Goal: Information Seeking & Learning: Find specific fact

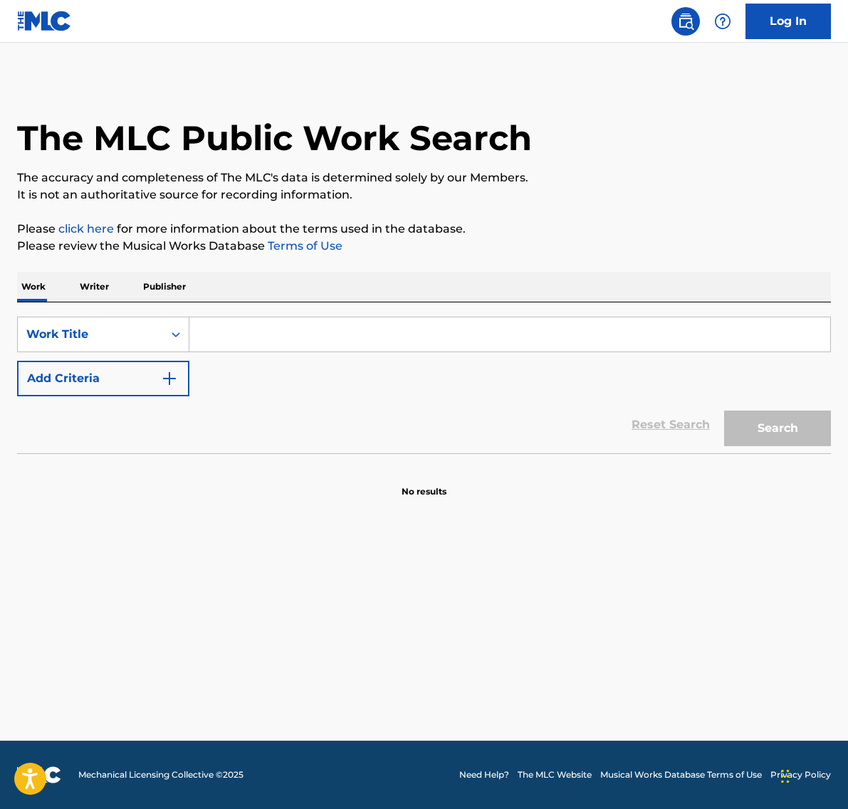
drag, startPoint x: 0, startPoint y: 0, endPoint x: 357, endPoint y: 331, distance: 487.0
click at [359, 336] on input "Search Form" at bounding box center [509, 334] width 641 height 34
paste input "Alive"
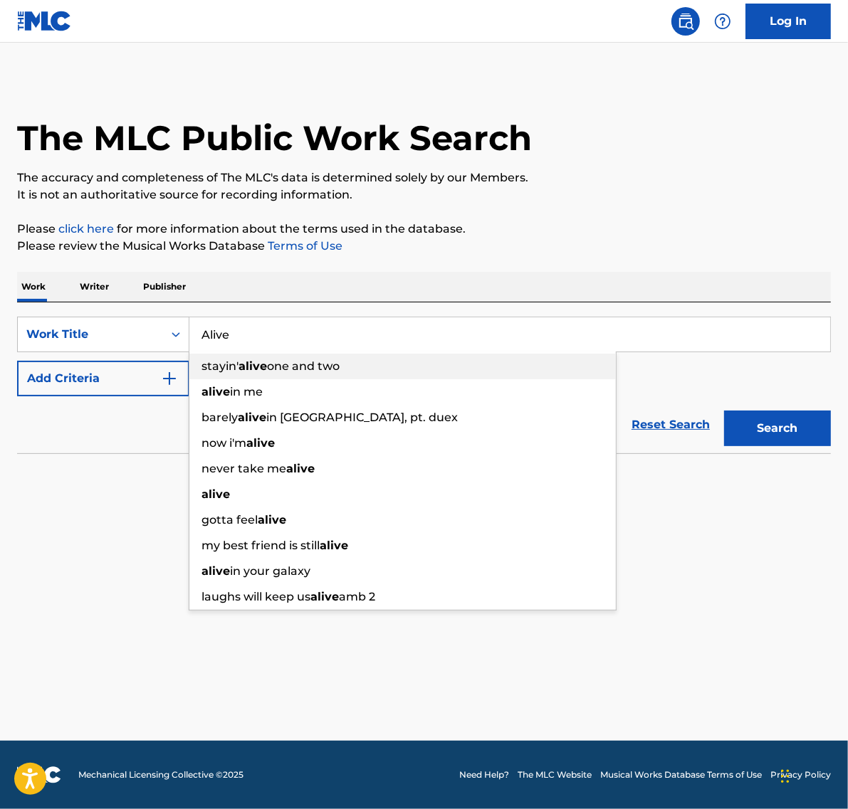
type input "Alive"
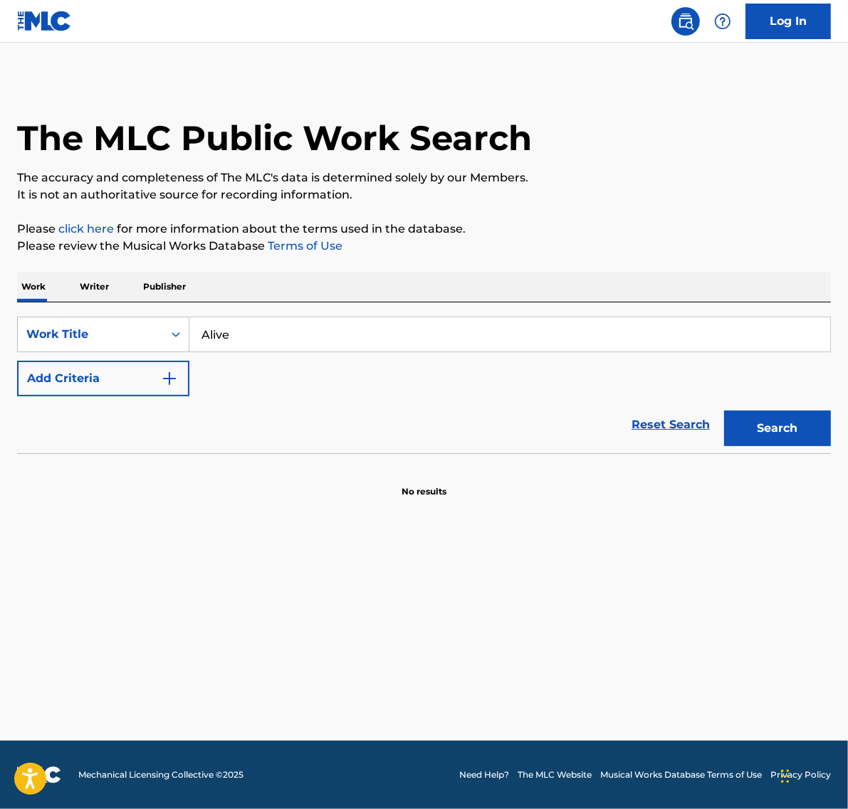
click at [132, 379] on button "Add Criteria" at bounding box center [103, 379] width 172 height 36
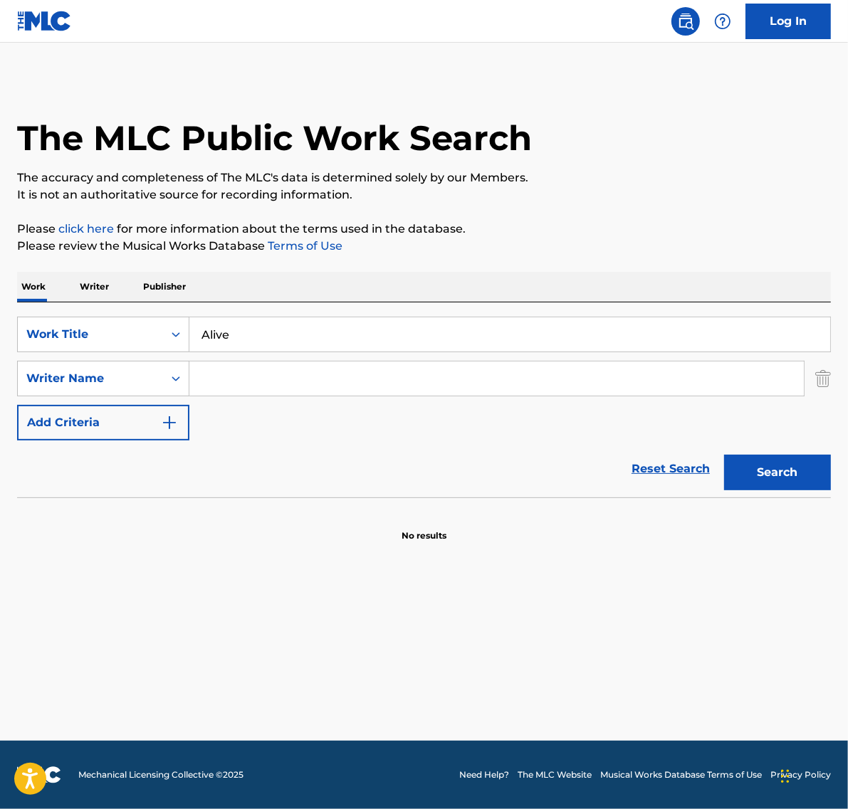
click at [244, 382] on input "Search Form" at bounding box center [496, 379] width 614 height 34
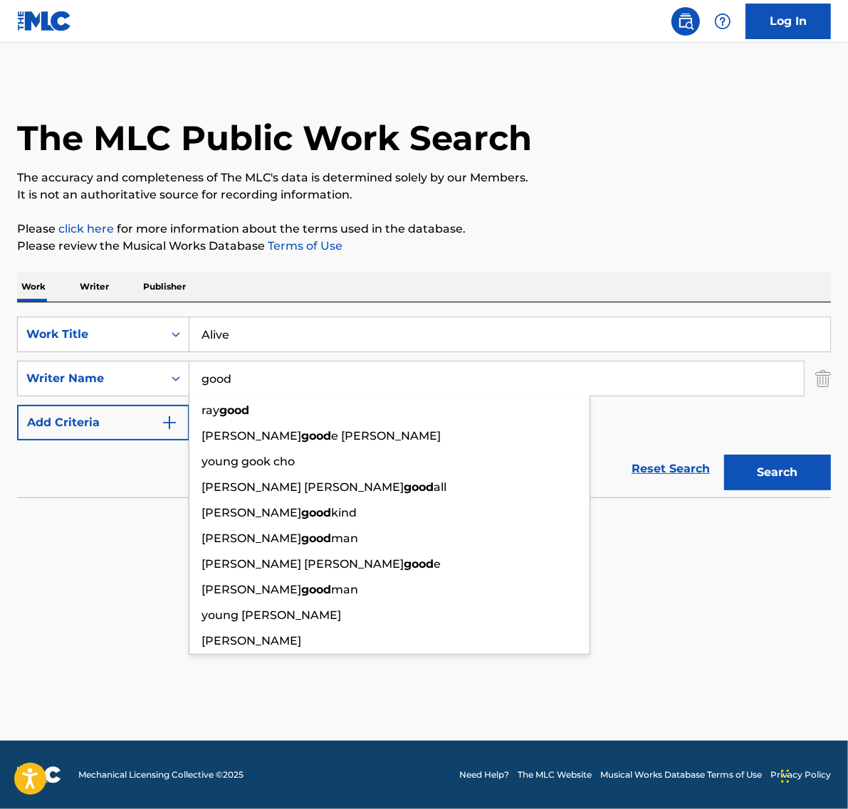
click at [724, 455] on button "Search" at bounding box center [777, 473] width 107 height 36
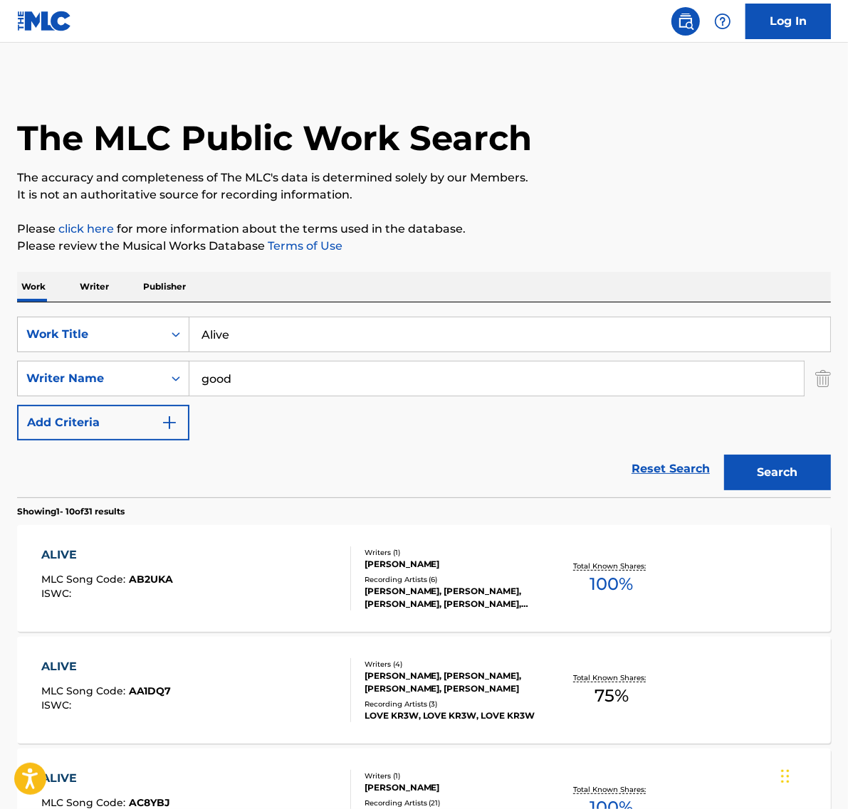
click at [225, 378] on input "good" at bounding box center [496, 379] width 614 height 34
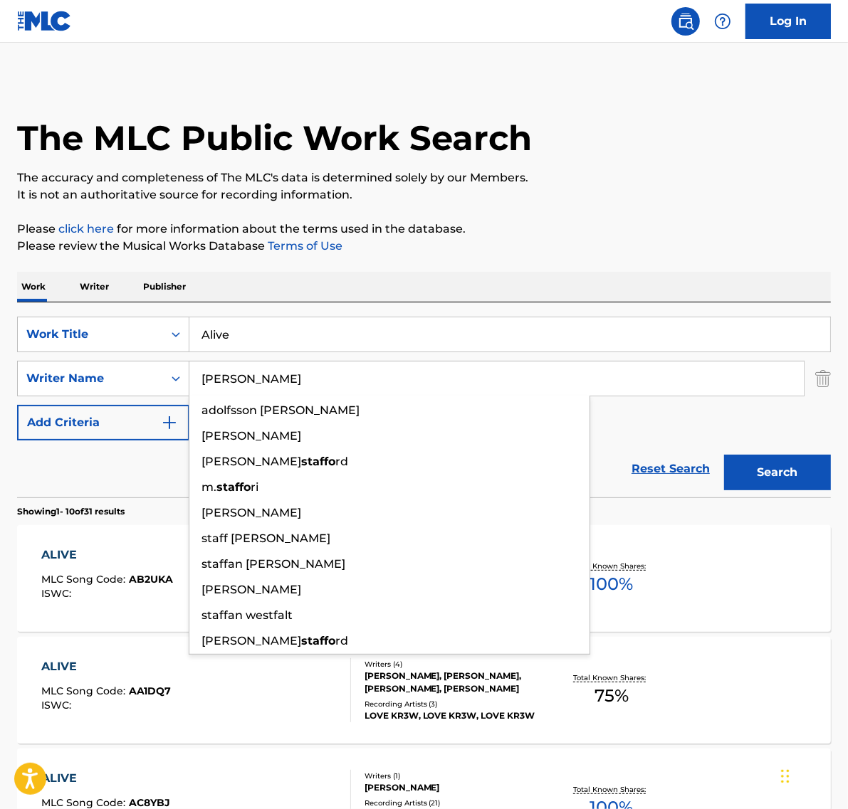
click at [724, 455] on button "Search" at bounding box center [777, 473] width 107 height 36
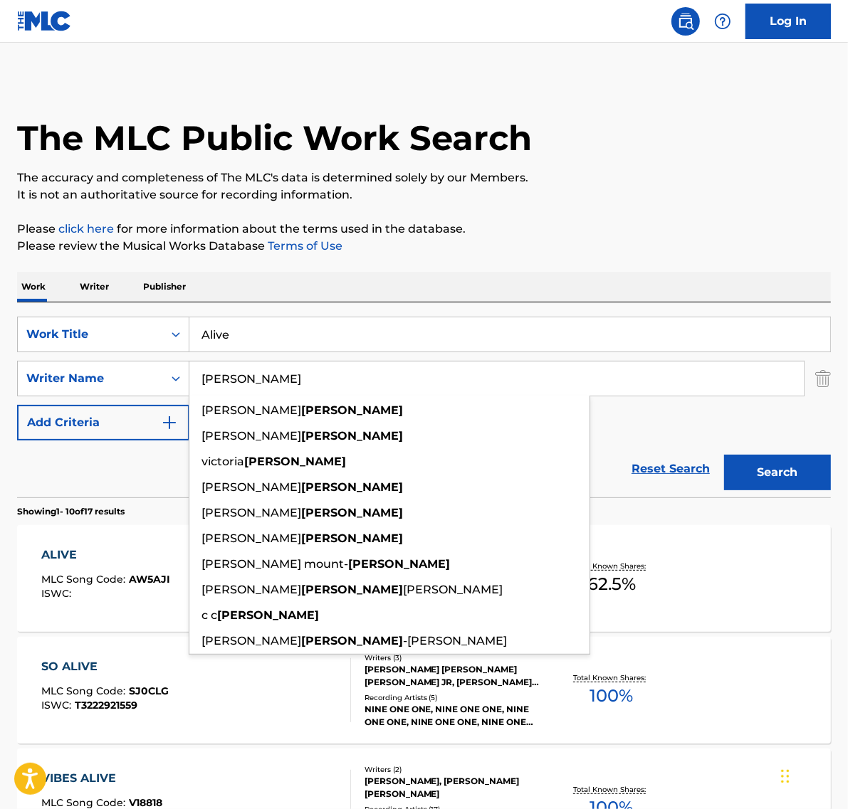
click at [286, 379] on input "[PERSON_NAME]" at bounding box center [496, 379] width 614 height 34
paste input "01147427948"
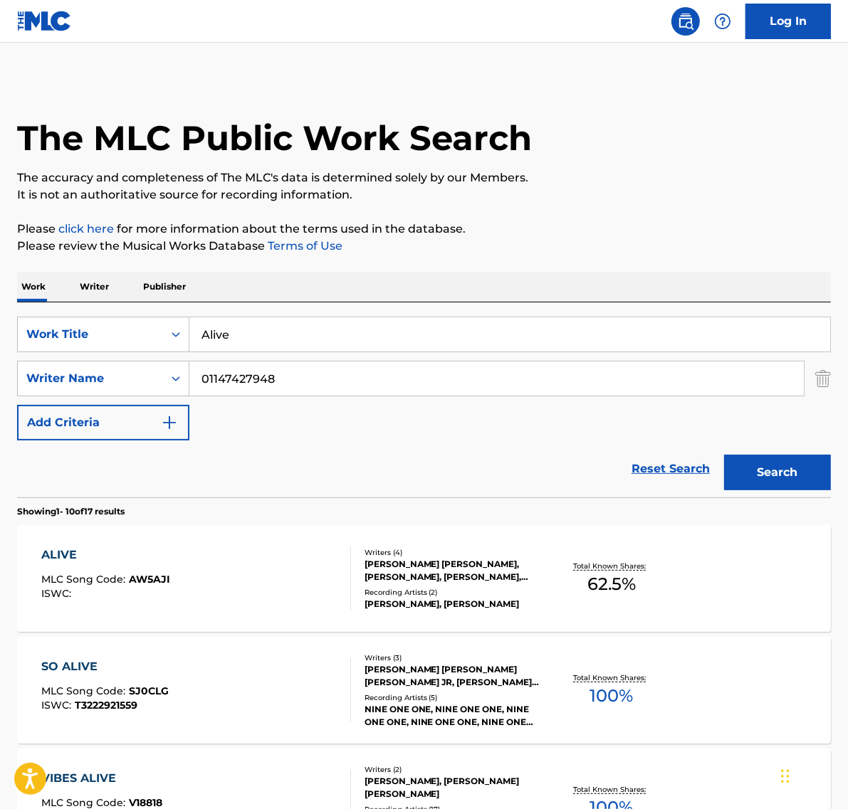
click at [230, 375] on input "01147427948" at bounding box center [496, 379] width 614 height 34
type input "01147427948"
click at [313, 571] on div "ALIVE MLC Song Code : AW5AJI ISWC :" at bounding box center [195, 579] width 309 height 64
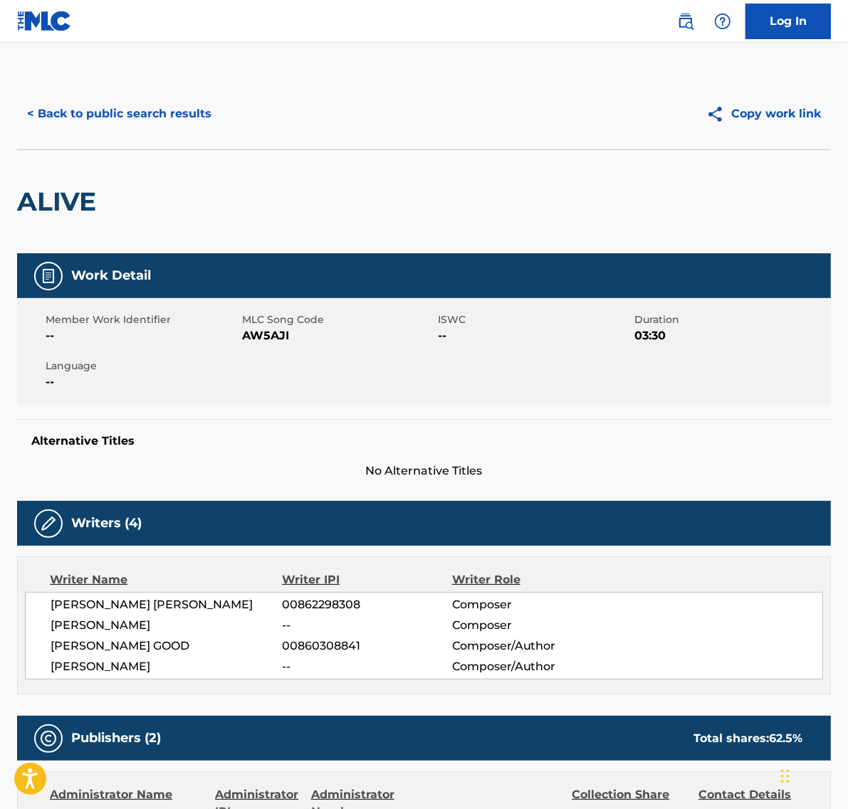
click at [105, 115] on button "< Back to public search results" at bounding box center [119, 114] width 204 height 36
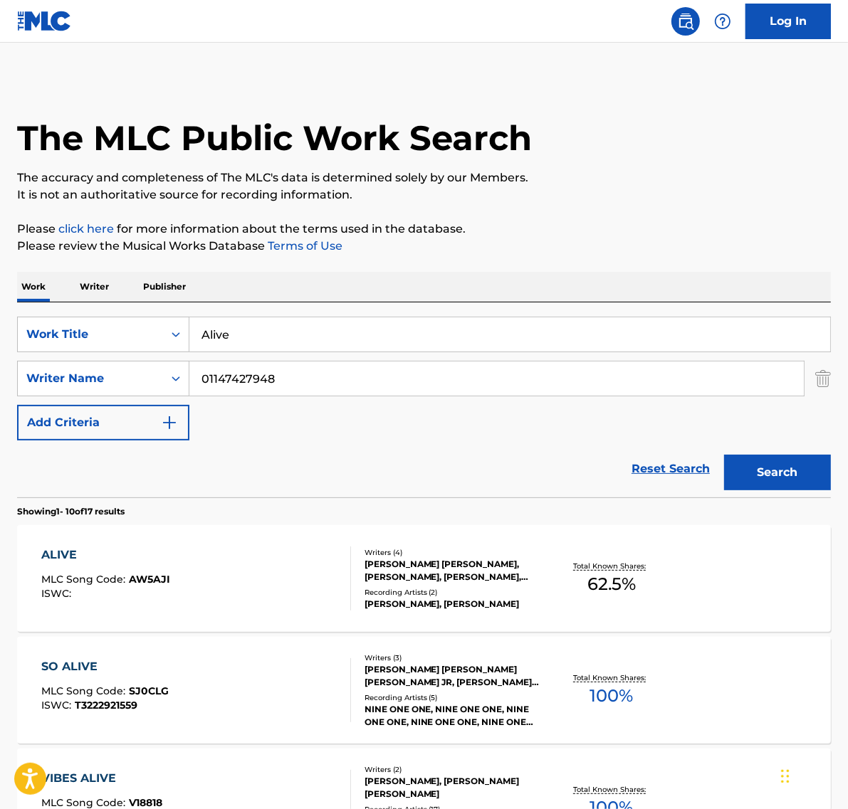
click at [243, 326] on input "Alive" at bounding box center [509, 334] width 641 height 34
paste input "#on"
type input "#one"
click at [258, 379] on input "01147427948" at bounding box center [496, 379] width 614 height 34
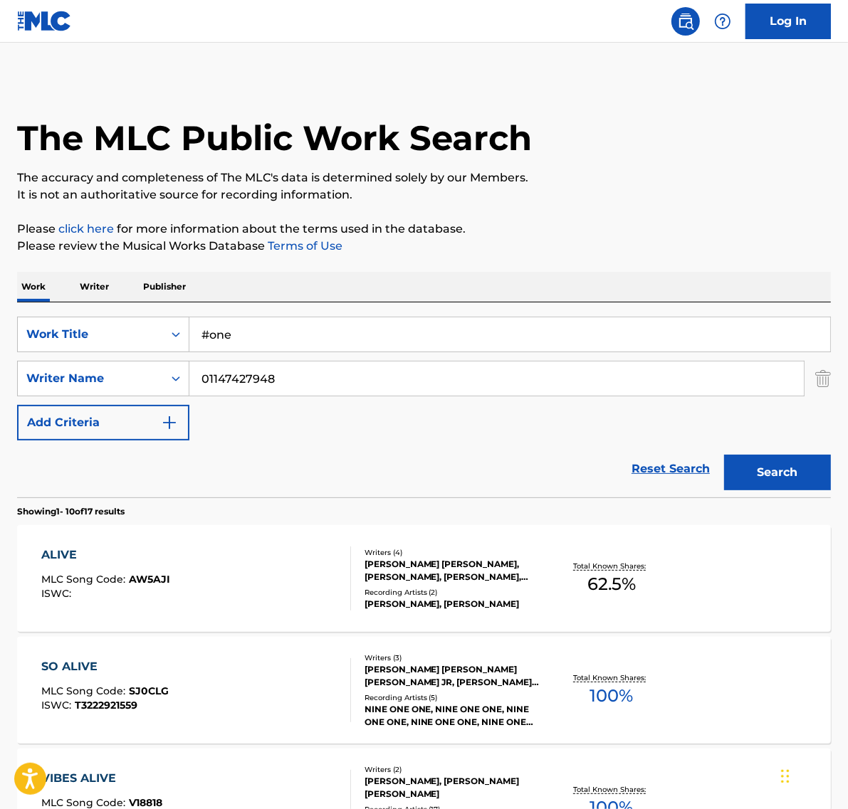
click at [258, 379] on input "01147427948" at bounding box center [496, 379] width 614 height 34
click at [724, 455] on button "Search" at bounding box center [777, 473] width 107 height 36
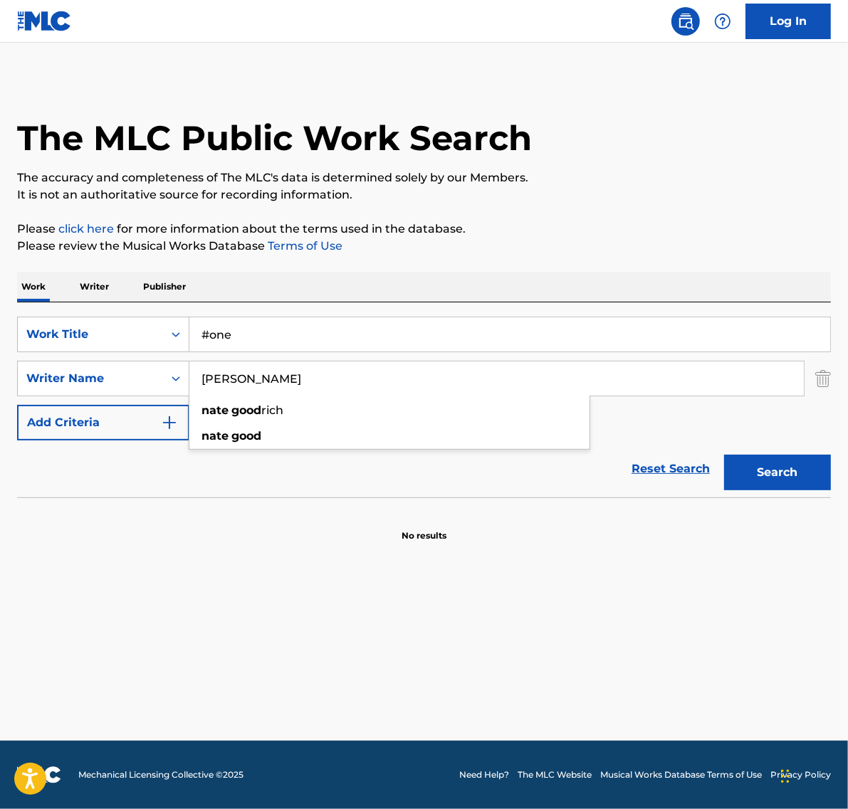
click at [219, 375] on input "[PERSON_NAME]" at bounding box center [496, 379] width 614 height 34
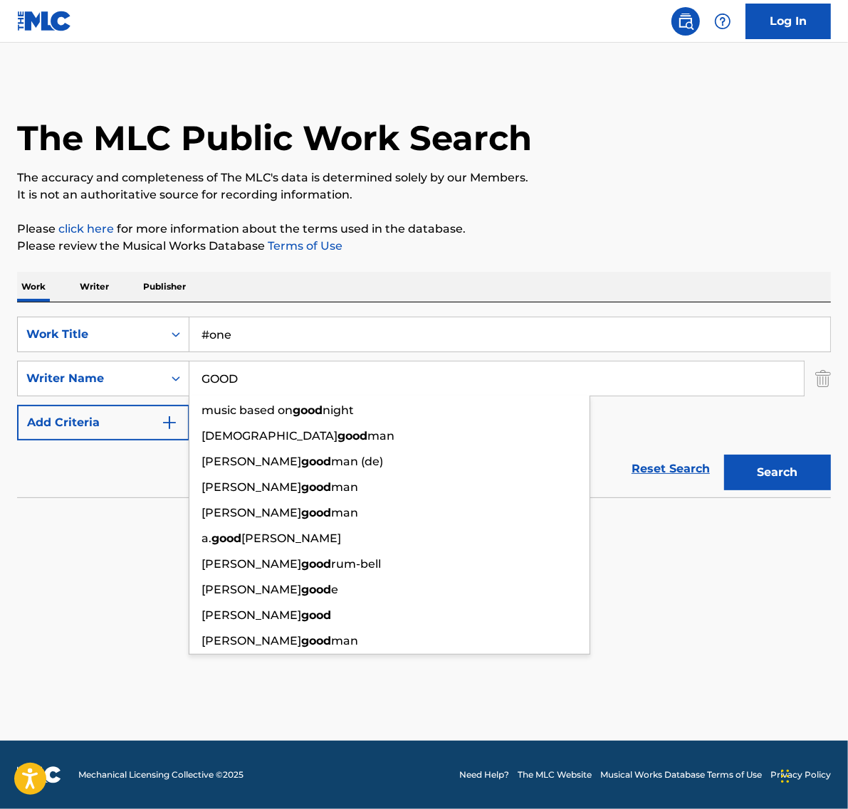
type input "GOOD"
click at [724, 455] on button "Search" at bounding box center [777, 473] width 107 height 36
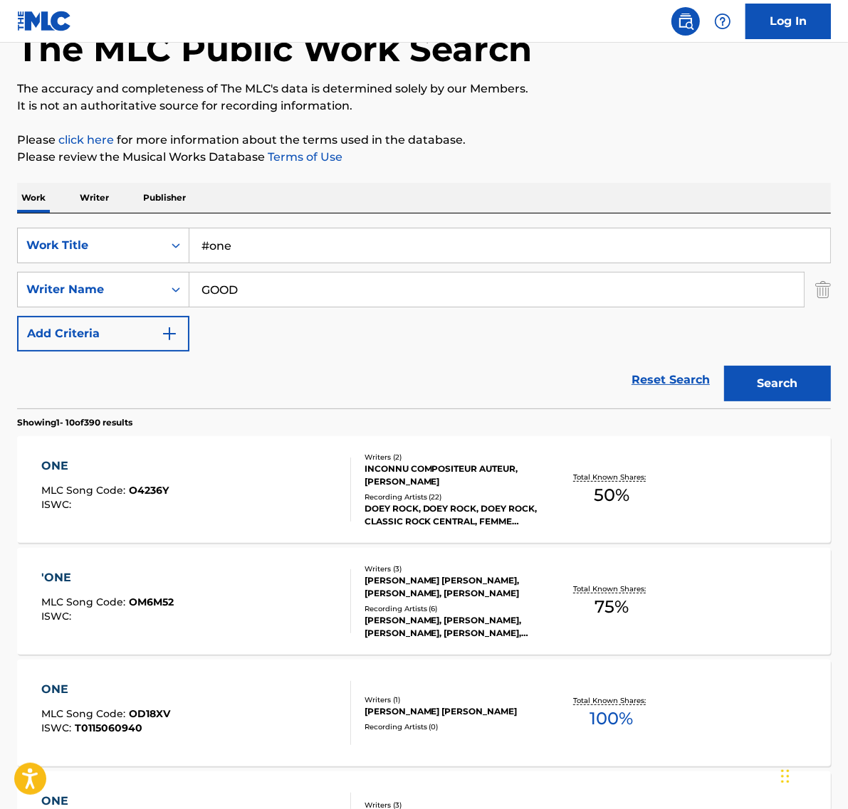
scroll to position [178, 0]
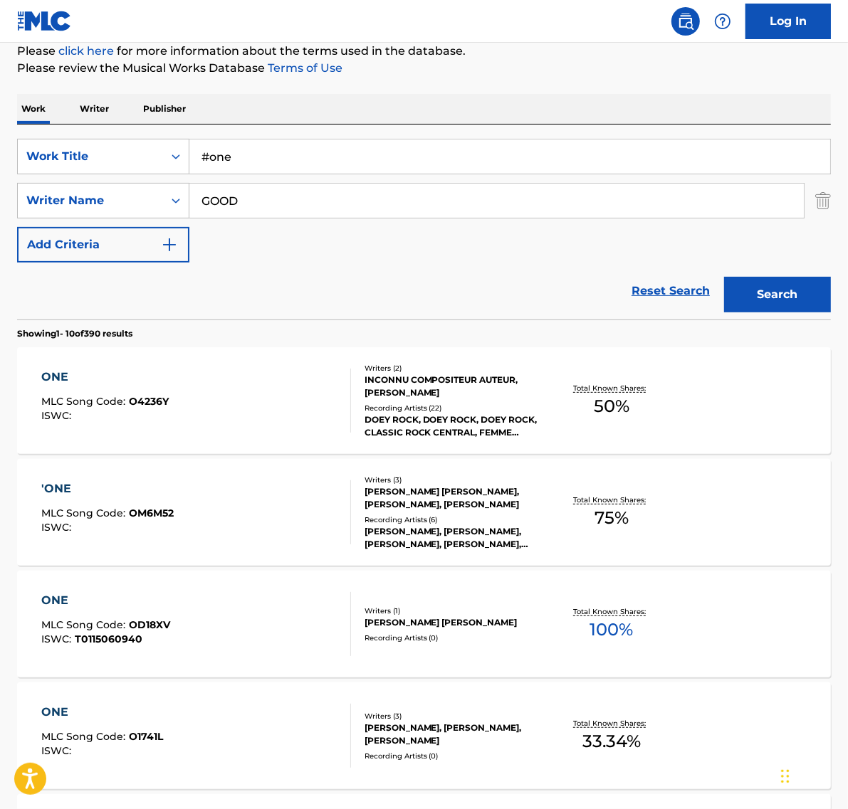
click at [232, 500] on div "'ONE MLC Song Code : OM6M52 ISWC :" at bounding box center [195, 512] width 309 height 64
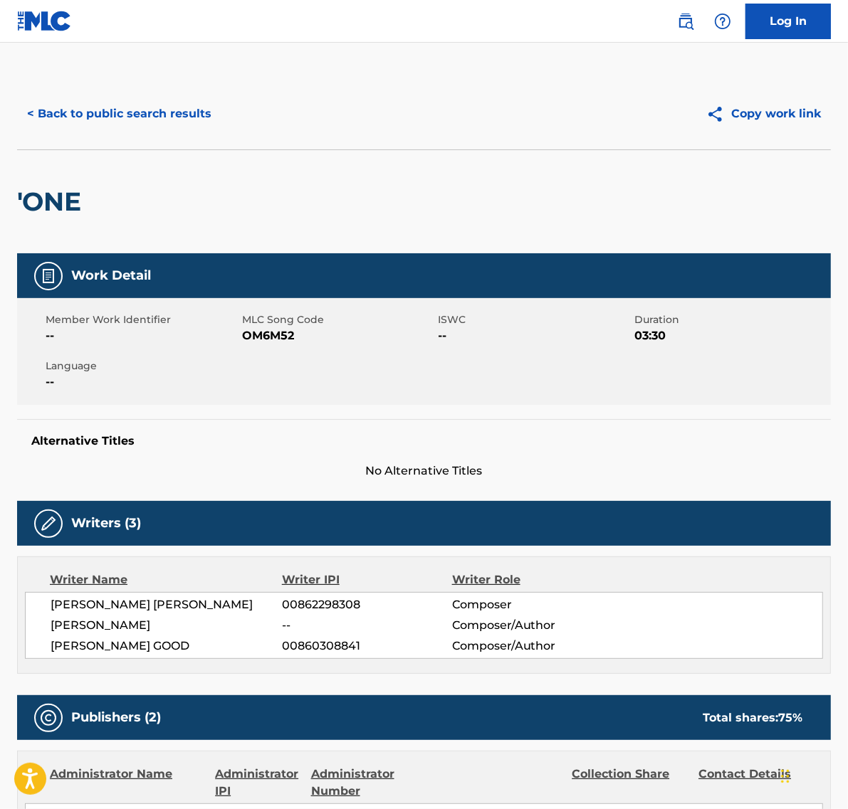
scroll to position [848, 0]
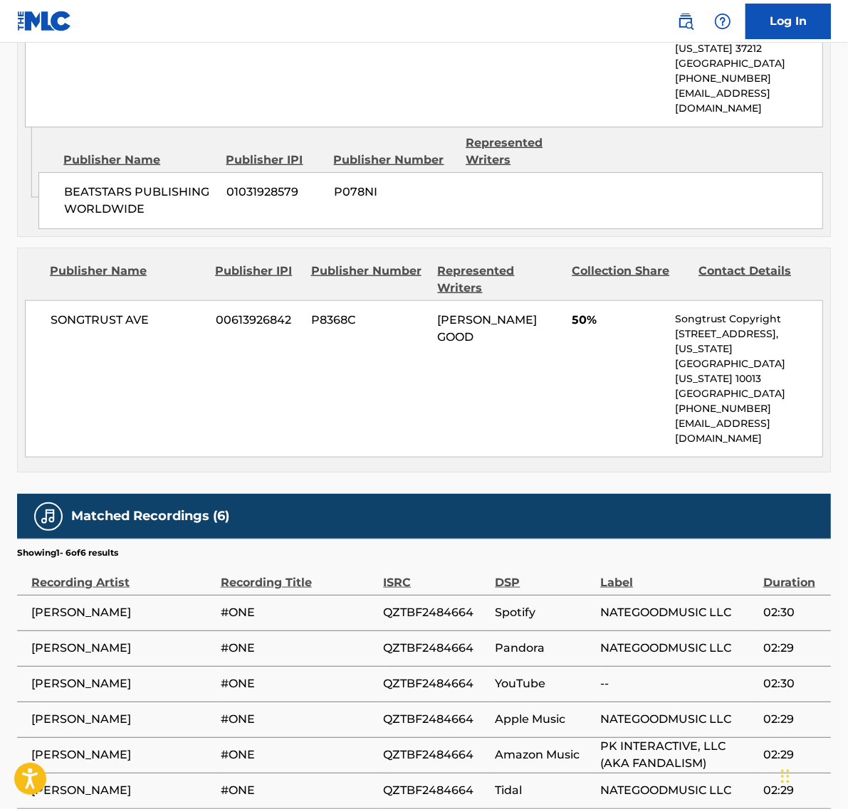
click at [431, 604] on span "QZTBF2484664" at bounding box center [435, 612] width 105 height 17
copy span "QZTBF2484664"
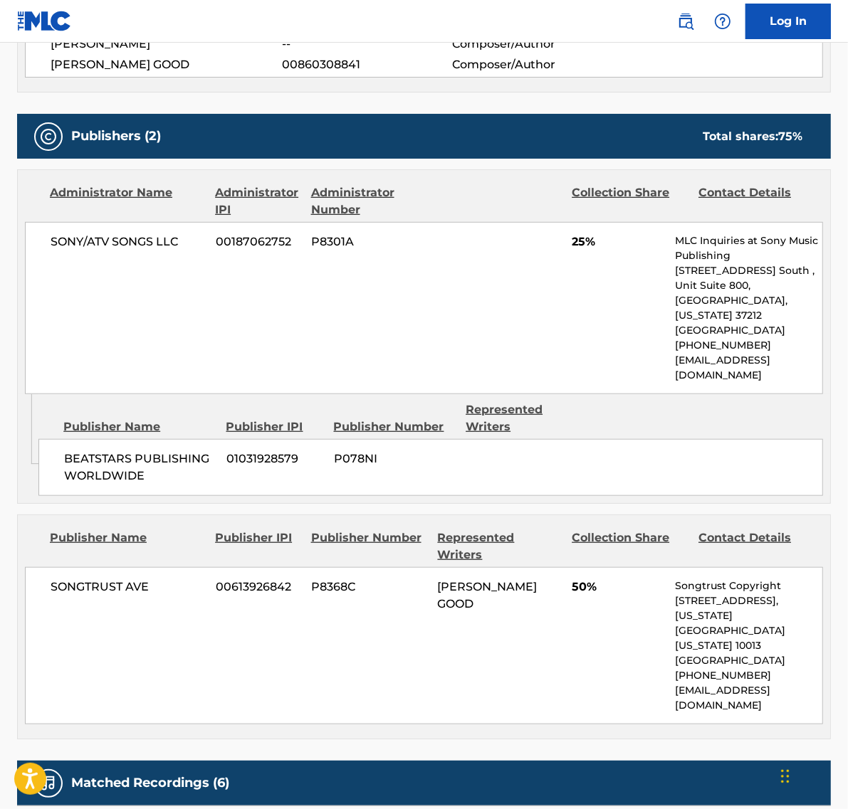
scroll to position [404, 0]
